Goal: Task Accomplishment & Management: Manage account settings

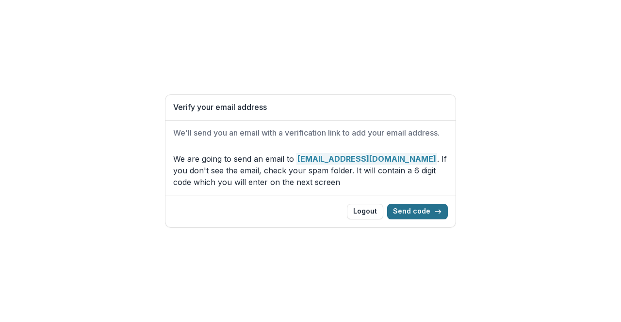
click at [410, 213] on button "Send code" at bounding box center [417, 212] width 61 height 16
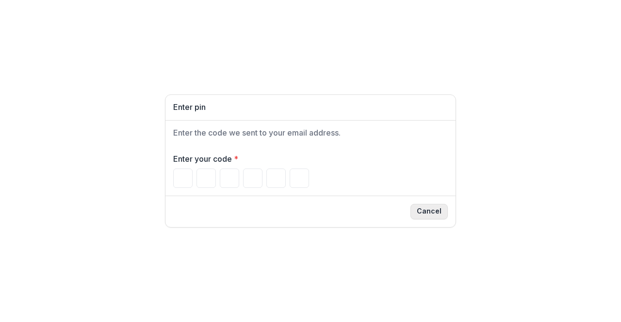
click at [429, 213] on button "Cancel" at bounding box center [428, 212] width 37 height 16
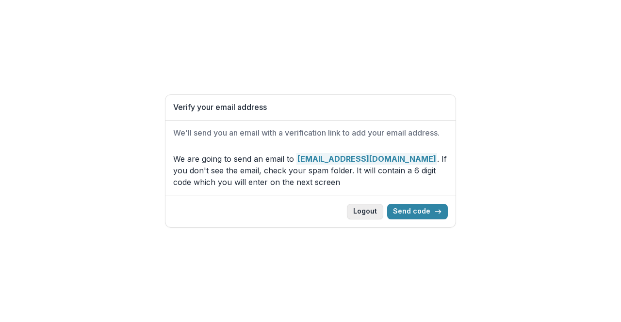
click at [374, 211] on button "Logout" at bounding box center [365, 212] width 36 height 16
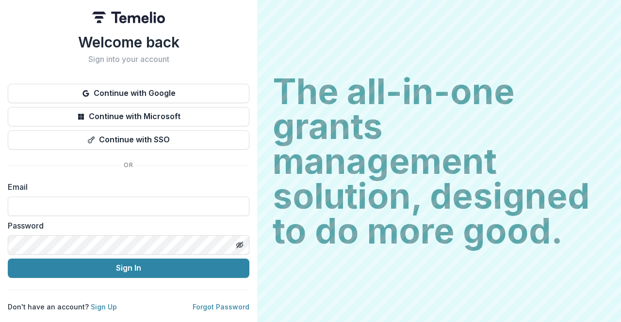
click at [146, 195] on div "Email" at bounding box center [128, 198] width 241 height 35
click at [147, 205] on input at bounding box center [128, 206] width 241 height 19
type input "**********"
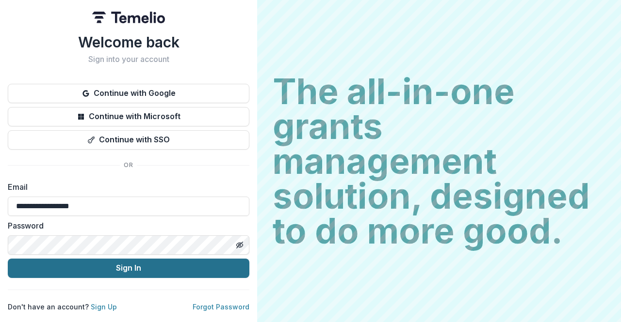
click at [107, 271] on button "Sign In" at bounding box center [128, 268] width 241 height 19
